Goal: Task Accomplishment & Management: Manage account settings

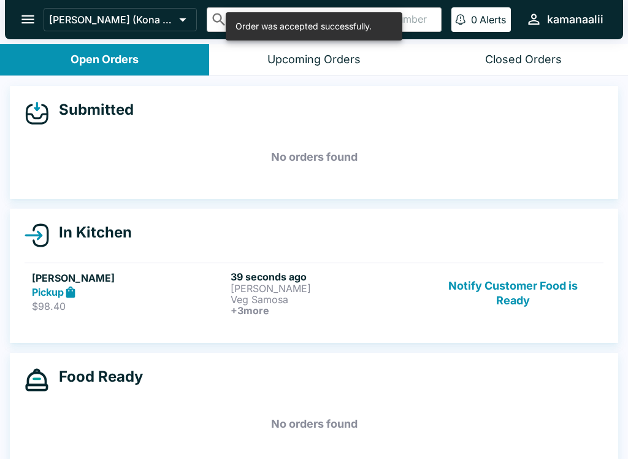
click at [74, 281] on h5 "[PERSON_NAME]" at bounding box center [129, 277] width 194 height 15
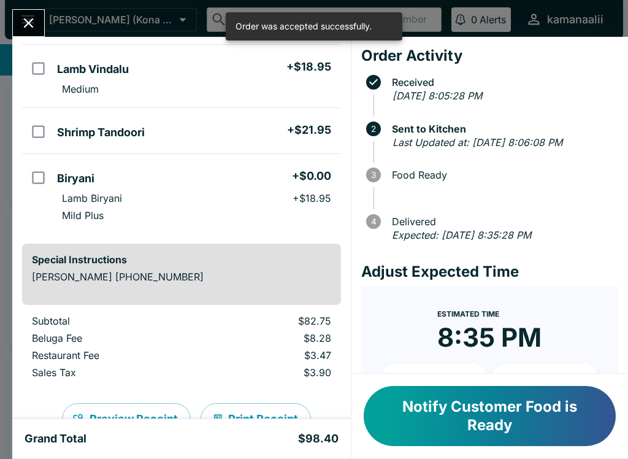
scroll to position [209, 0]
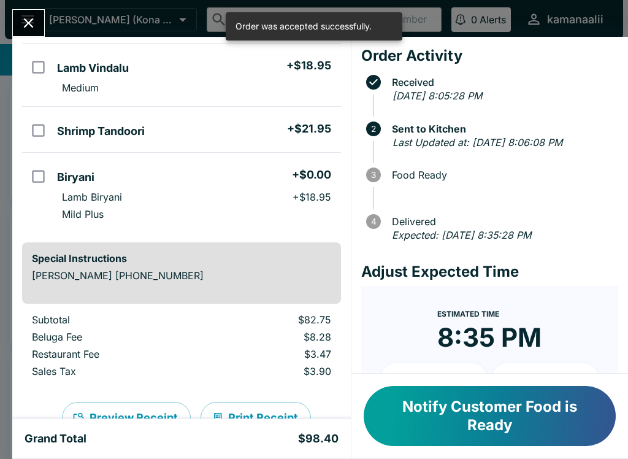
click at [28, 22] on icon "Close" at bounding box center [29, 23] width 10 height 10
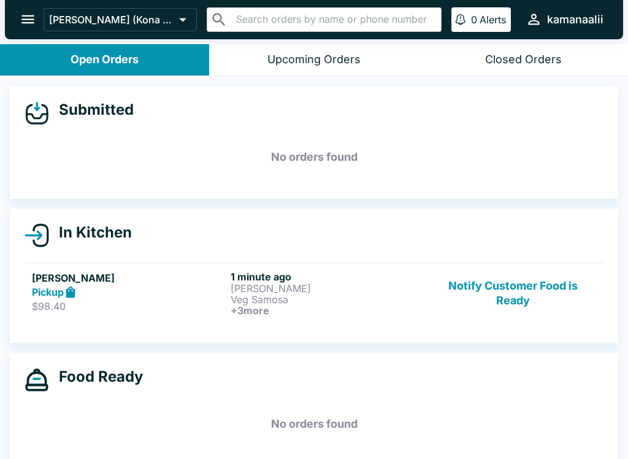
click at [528, 48] on button "Closed Orders" at bounding box center [523, 59] width 209 height 31
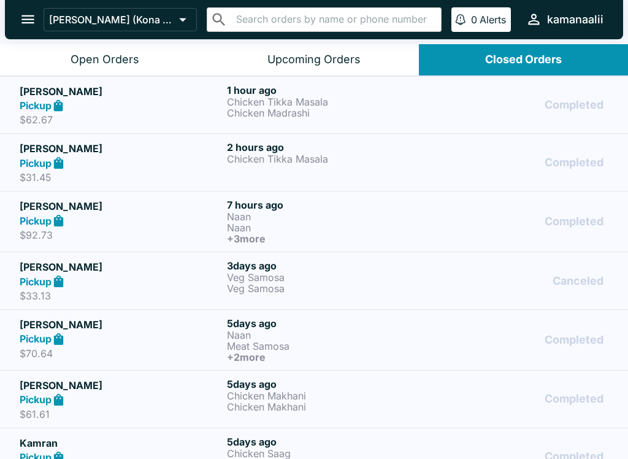
click at [85, 54] on div "Open Orders" at bounding box center [104, 60] width 69 height 14
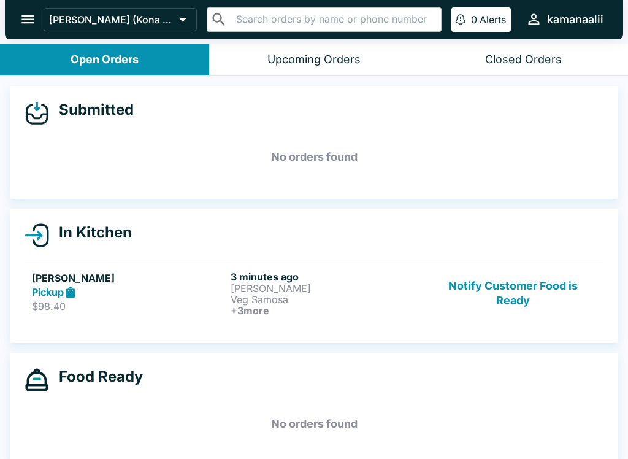
click at [79, 300] on p "$98.40" at bounding box center [129, 306] width 194 height 12
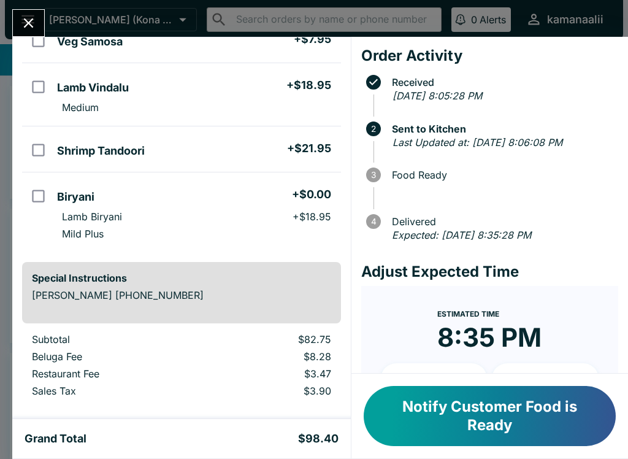
click at [28, 18] on icon "Close" at bounding box center [28, 23] width 17 height 17
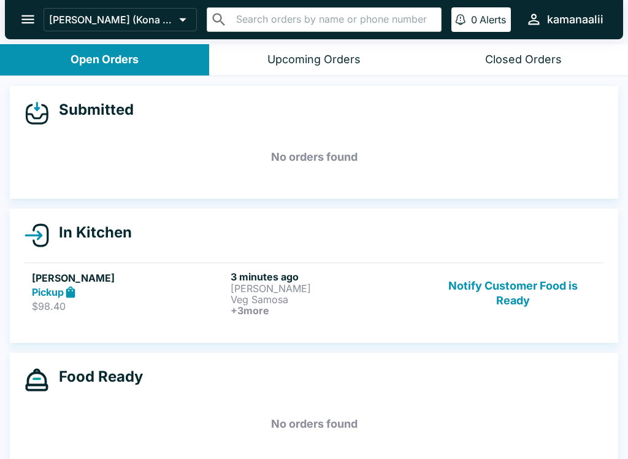
click at [503, 51] on button "Closed Orders" at bounding box center [523, 59] width 209 height 31
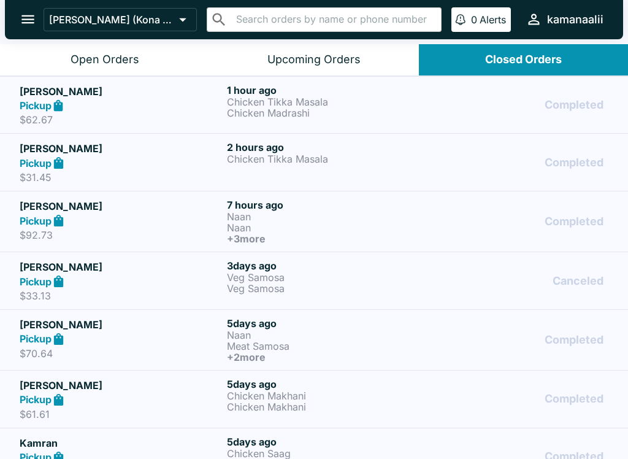
click at [119, 58] on div "Open Orders" at bounding box center [104, 60] width 69 height 14
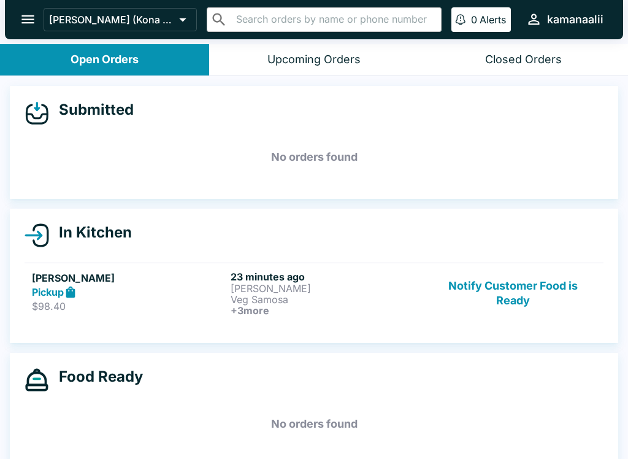
click at [527, 291] on button "Notify Customer Food is Ready" at bounding box center [513, 292] width 166 height 45
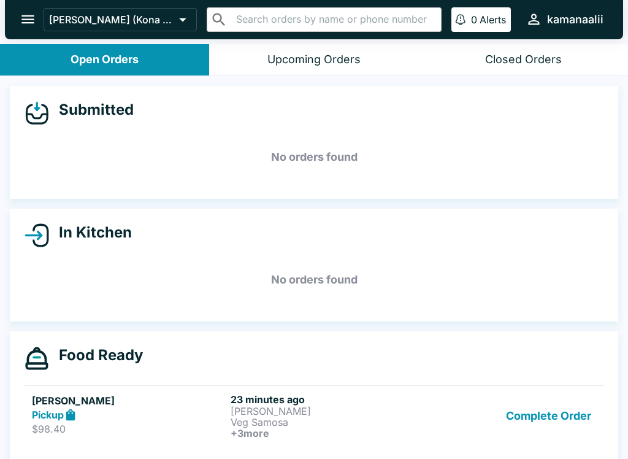
click at [308, 49] on button "Upcoming Orders" at bounding box center [313, 59] width 209 height 31
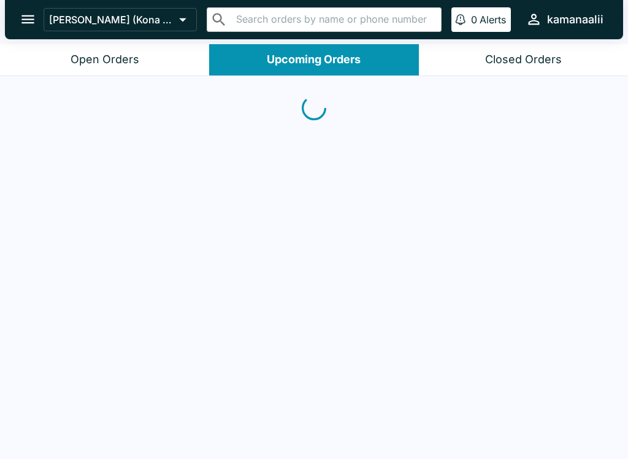
click at [514, 50] on button "Closed Orders" at bounding box center [523, 59] width 209 height 31
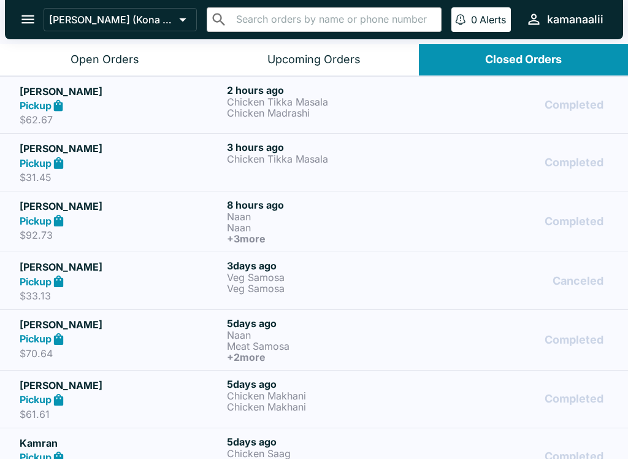
click at [136, 53] on div "Open Orders" at bounding box center [104, 60] width 69 height 14
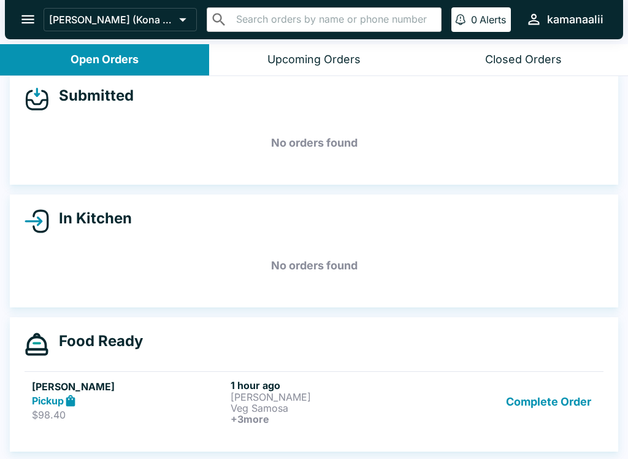
scroll to position [14, 0]
click at [569, 396] on button "Complete Order" at bounding box center [548, 401] width 95 height 45
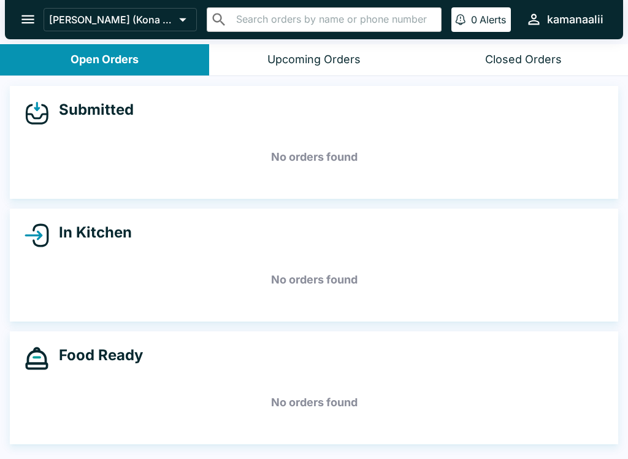
scroll to position [0, 0]
